Goal: Task Accomplishment & Management: Manage account settings

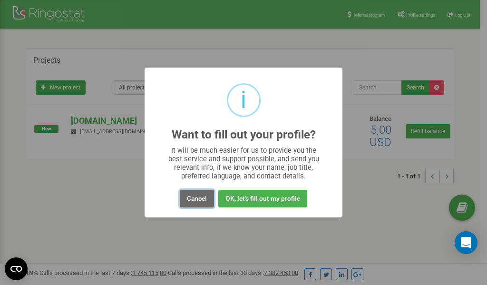
click at [202, 199] on button "Cancel" at bounding box center [197, 199] width 34 height 18
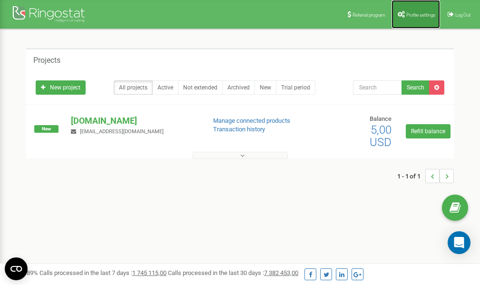
click at [407, 17] on link "Profile settings" at bounding box center [415, 14] width 49 height 29
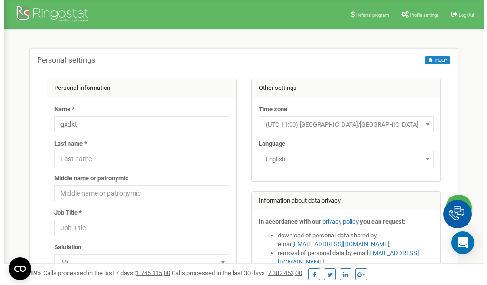
scroll to position [48, 0]
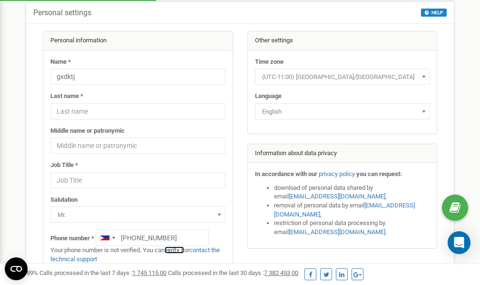
click at [178, 250] on link "verify it" at bounding box center [174, 249] width 19 height 7
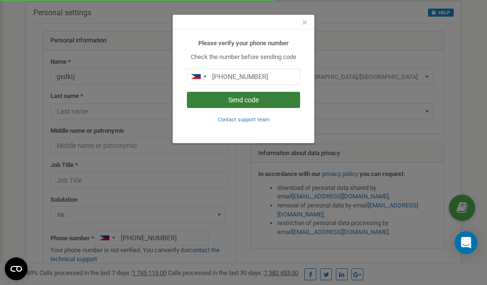
click at [242, 102] on button "Send code" at bounding box center [243, 100] width 113 height 16
